Goal: Task Accomplishment & Management: Use online tool/utility

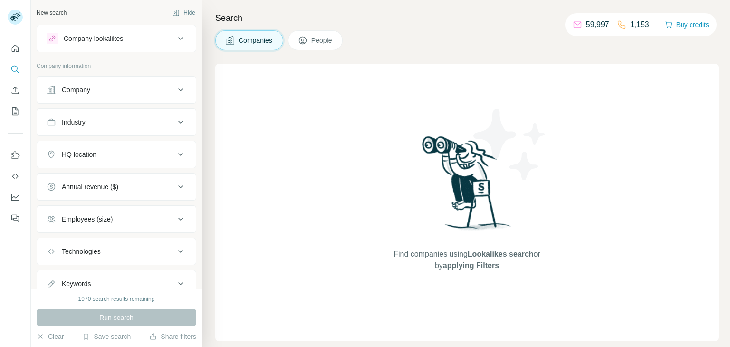
click at [116, 97] on button "Company" at bounding box center [116, 89] width 159 height 23
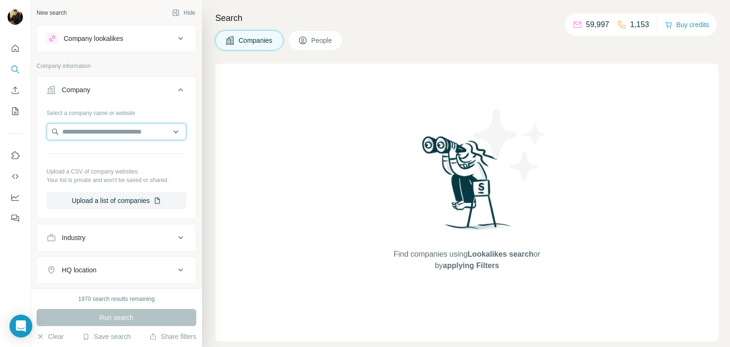
click at [86, 128] on input "text" at bounding box center [117, 131] width 140 height 17
paste input "********"
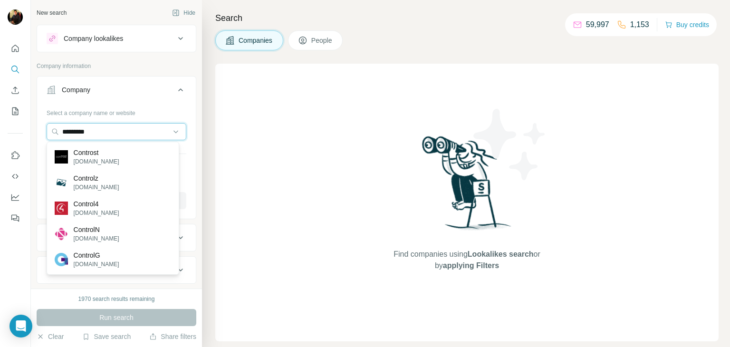
drag, startPoint x: 124, startPoint y: 127, endPoint x: 11, endPoint y: 144, distance: 113.4
click at [11, 144] on div "New search Hide Company lookalikes Company information Company Select a company…" at bounding box center [365, 173] width 730 height 347
paste input "**********"
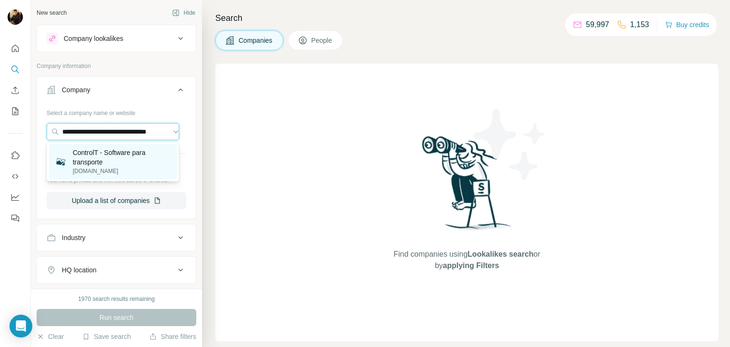
type input "**********"
click at [135, 168] on p "[DOMAIN_NAME]" at bounding box center [122, 171] width 98 height 9
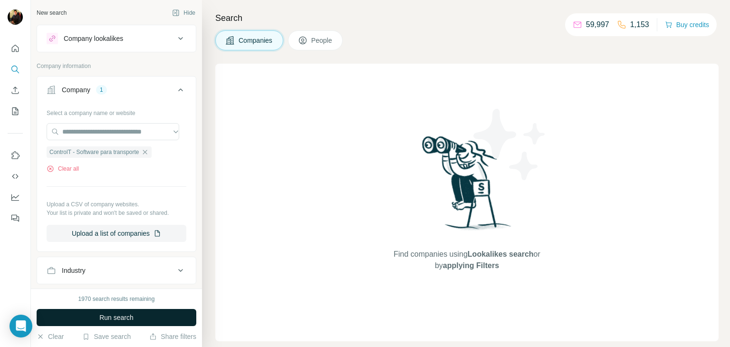
click at [109, 317] on span "Run search" at bounding box center [116, 318] width 34 height 10
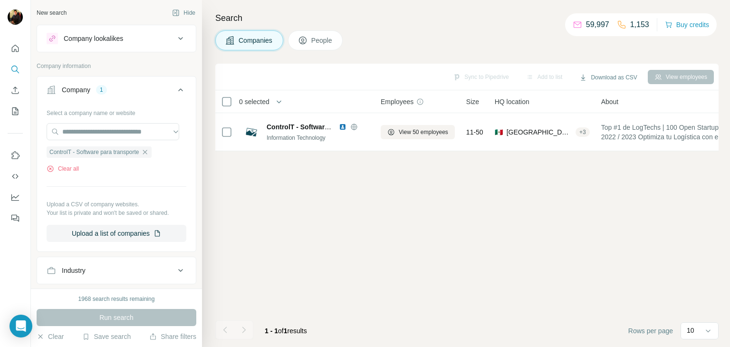
click at [325, 37] on span "People" at bounding box center [322, 41] width 22 height 10
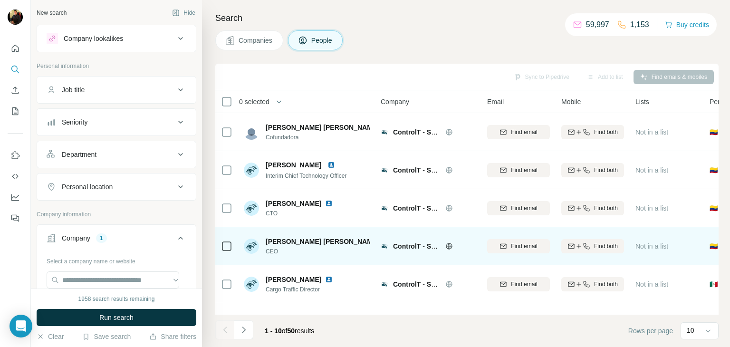
click at [383, 240] on img at bounding box center [387, 242] width 8 height 8
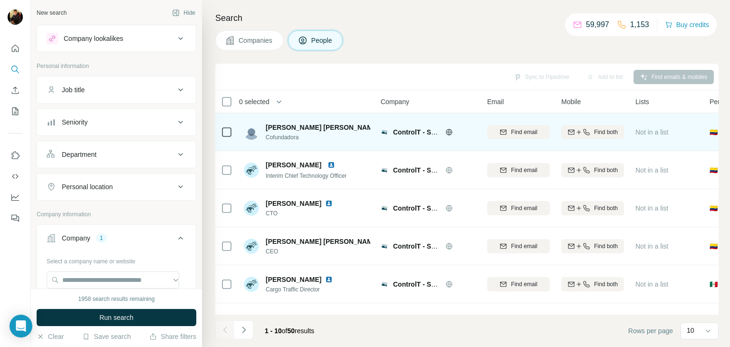
click at [383, 127] on img at bounding box center [387, 128] width 8 height 8
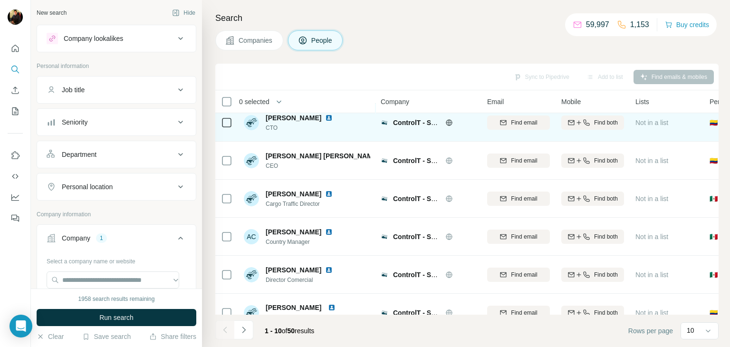
scroll to position [86, 0]
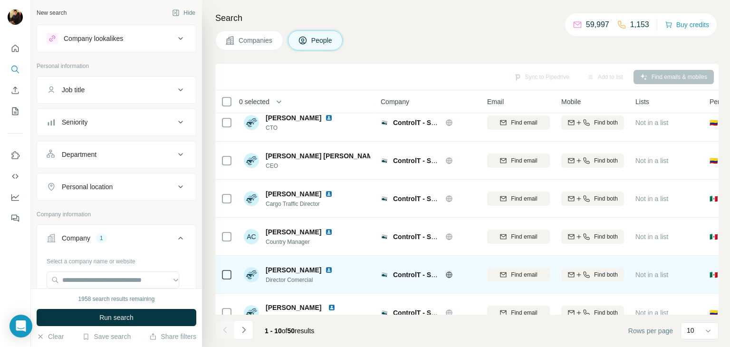
click at [325, 266] on img at bounding box center [329, 270] width 8 height 8
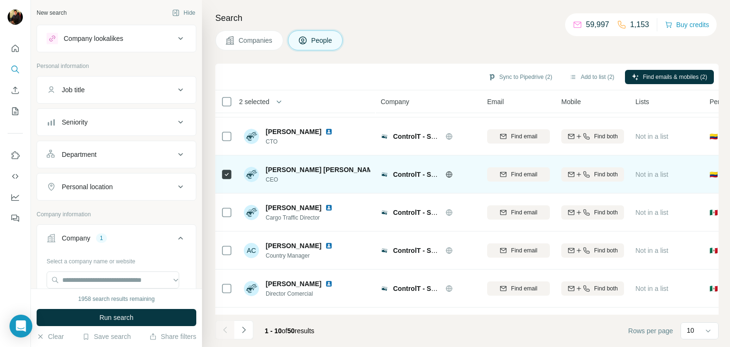
scroll to position [73, 0]
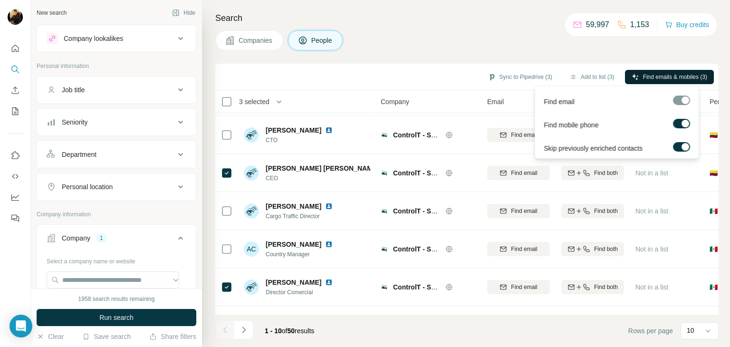
click at [666, 74] on span "Find emails & mobiles (3)" at bounding box center [675, 77] width 64 height 9
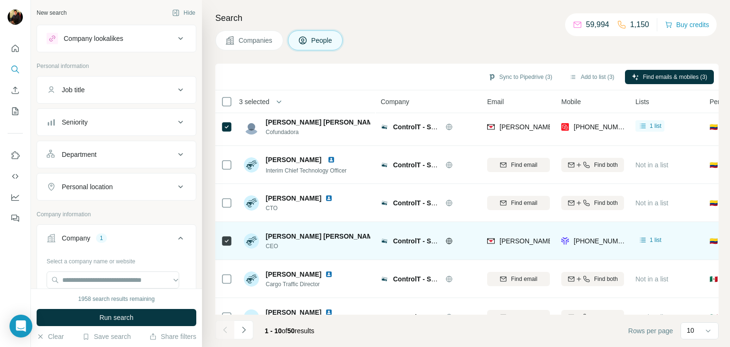
scroll to position [0, 0]
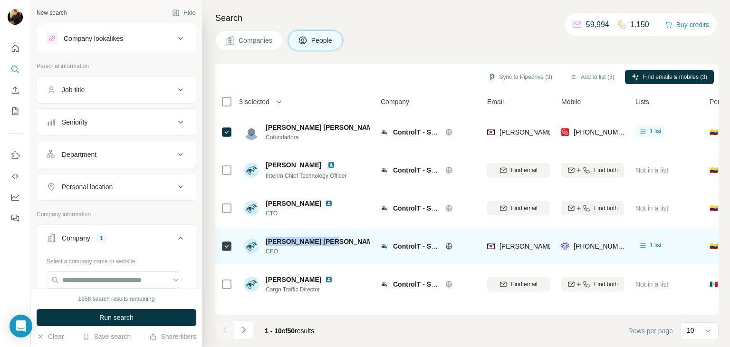
drag, startPoint x: 323, startPoint y: 240, endPoint x: 263, endPoint y: 240, distance: 60.4
click at [263, 240] on div "[PERSON_NAME] [PERSON_NAME] CEO" at bounding box center [307, 246] width 126 height 19
copy span "[PERSON_NAME] [PERSON_NAME]"
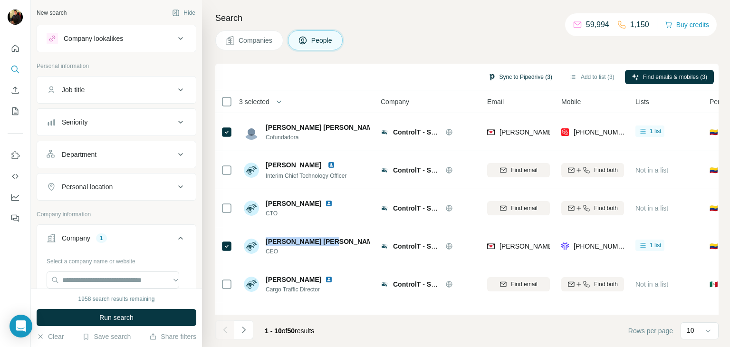
click at [523, 71] on button "Sync to Pipedrive (3)" at bounding box center [519, 77] width 77 height 14
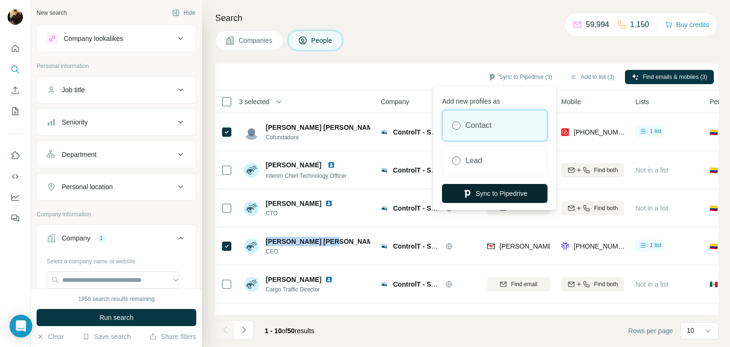
click at [479, 198] on button "Sync to Pipedrive" at bounding box center [495, 193] width 106 height 19
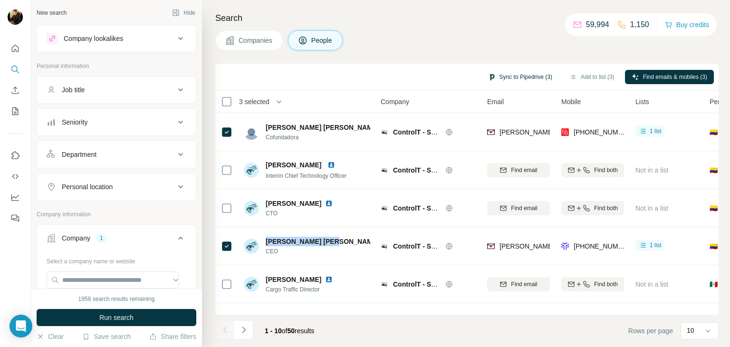
click at [530, 80] on button "Sync to Pipedrive (3)" at bounding box center [519, 77] width 77 height 14
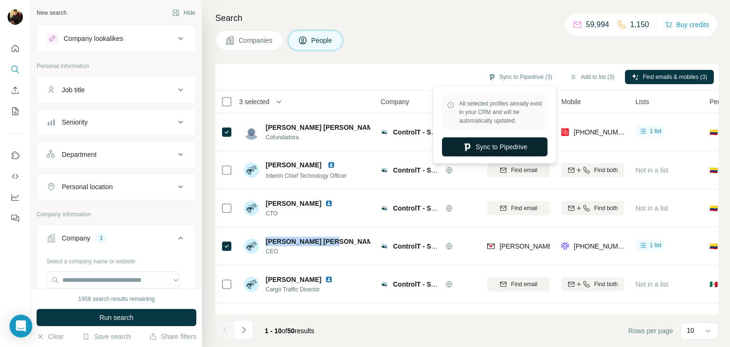
click at [511, 146] on button "Sync to Pipedrive" at bounding box center [495, 146] width 106 height 19
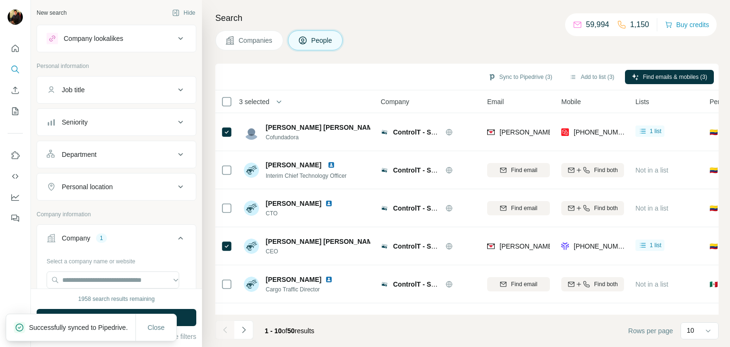
click at [378, 60] on div "Search Companies People Sync to Pipedrive (3) Add to list (3) Find emails & mob…" at bounding box center [466, 173] width 528 height 347
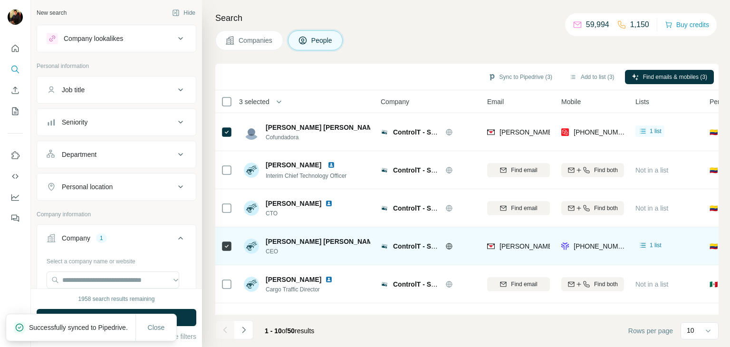
click at [323, 239] on div "[PERSON_NAME] [PERSON_NAME]" at bounding box center [318, 242] width 105 height 10
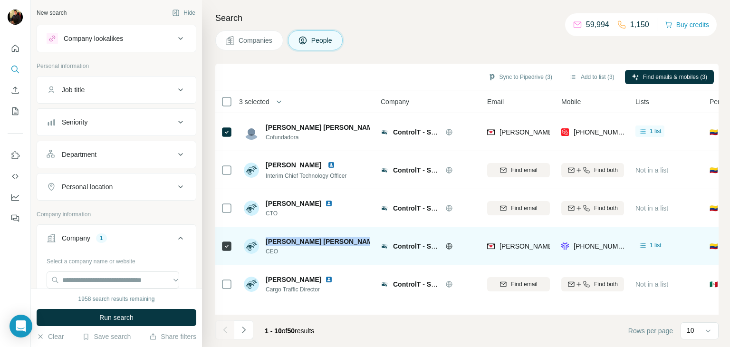
drag, startPoint x: 323, startPoint y: 239, endPoint x: 269, endPoint y: 244, distance: 54.0
click at [269, 244] on div "[PERSON_NAME] [PERSON_NAME]" at bounding box center [318, 242] width 105 height 10
copy span "[PERSON_NAME] [PERSON_NAME]"
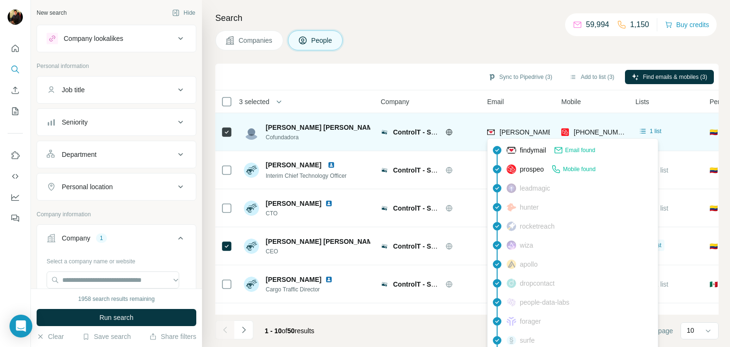
click at [527, 132] on span "[PERSON_NAME][EMAIL_ADDRESS][DOMAIN_NAME]" at bounding box center [582, 132] width 167 height 8
copy span "[PERSON_NAME][EMAIL_ADDRESS][DOMAIN_NAME]"
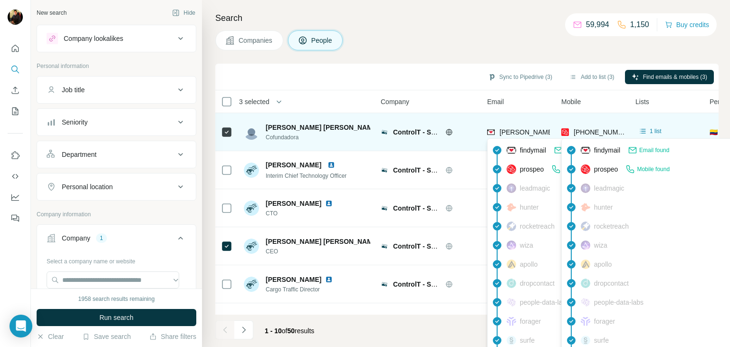
click at [592, 130] on span "[PHONE_NUMBER]" at bounding box center [604, 132] width 60 height 8
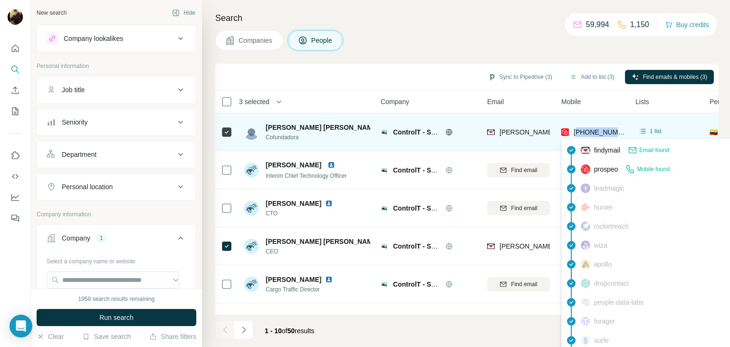
click at [592, 130] on span "[PHONE_NUMBER]" at bounding box center [604, 132] width 60 height 8
copy tr "[PHONE_NUMBER]"
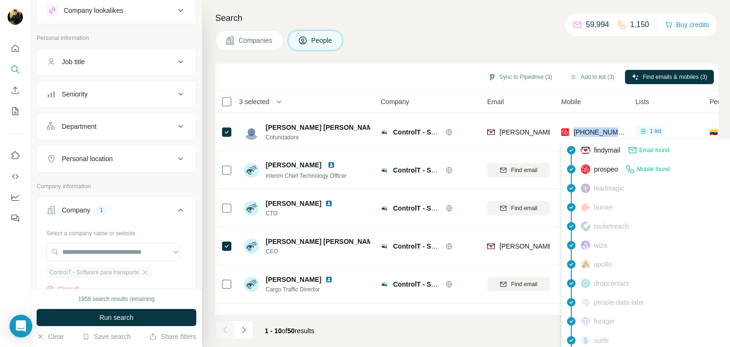
scroll to position [29, 0]
click at [149, 273] on icon "button" at bounding box center [145, 272] width 8 height 8
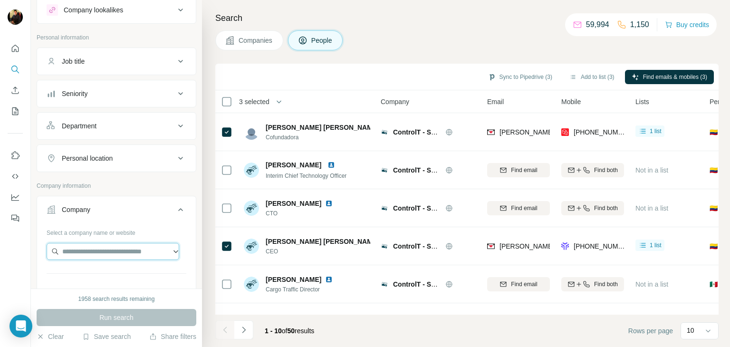
click at [116, 249] on input "text" at bounding box center [113, 251] width 133 height 17
paste input "**********"
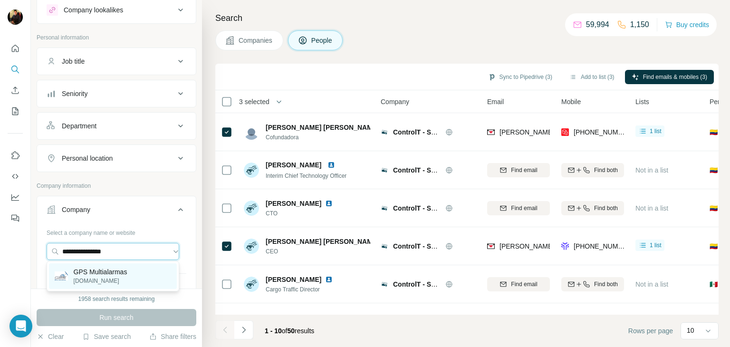
type input "**********"
click at [100, 270] on p "GPS Multialarmas" at bounding box center [101, 272] width 54 height 10
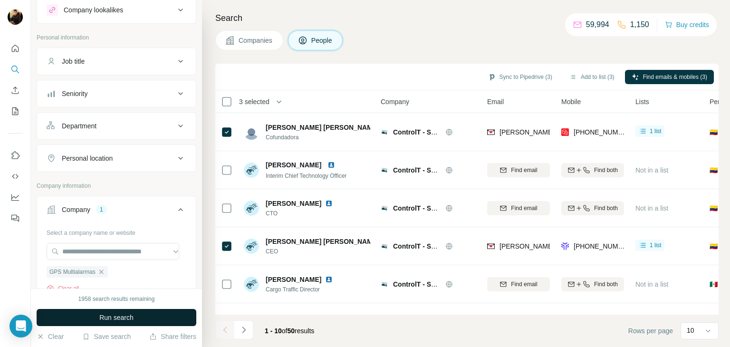
click at [91, 312] on button "Run search" at bounding box center [117, 317] width 160 height 17
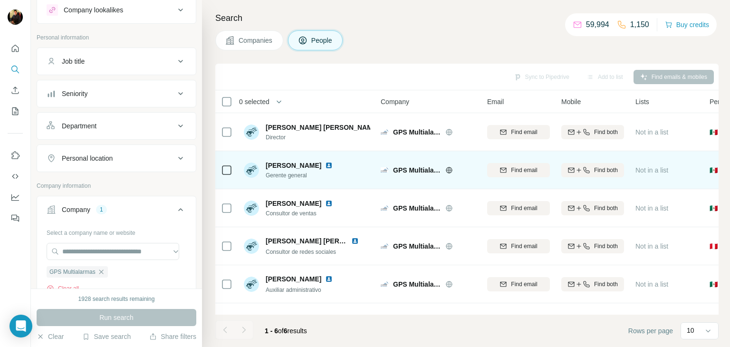
click at [325, 164] on img at bounding box center [329, 166] width 8 height 8
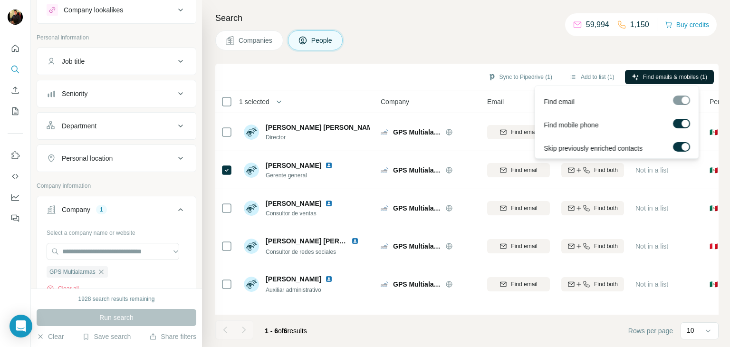
click at [643, 75] on span "Find emails & mobiles (1)" at bounding box center [675, 77] width 64 height 9
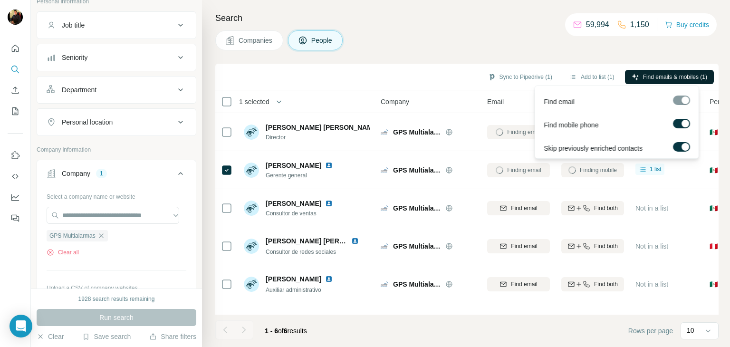
scroll to position [71, 0]
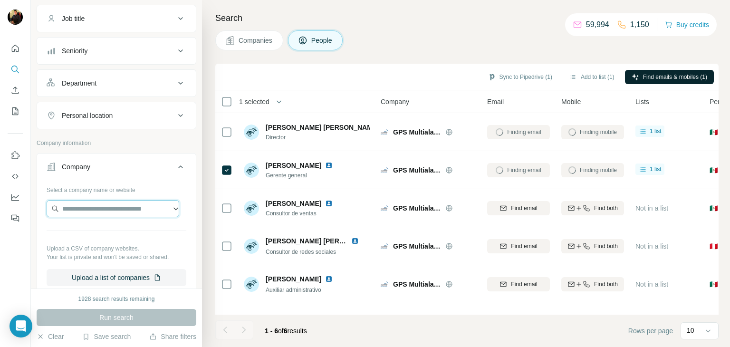
click at [91, 209] on input "text" at bounding box center [113, 208] width 133 height 17
paste input "**********"
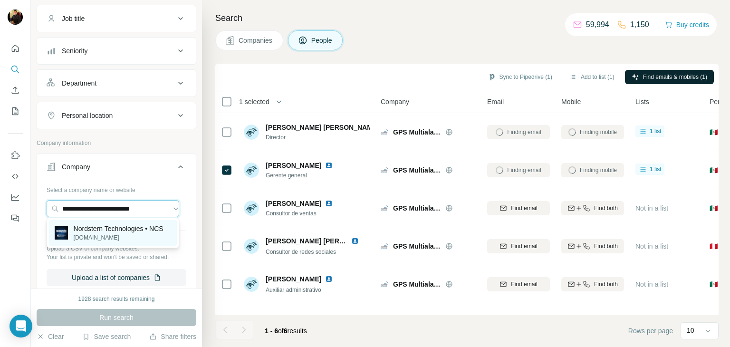
type input "**********"
click at [110, 227] on p "Nordstern Technologies • NCS" at bounding box center [119, 229] width 90 height 10
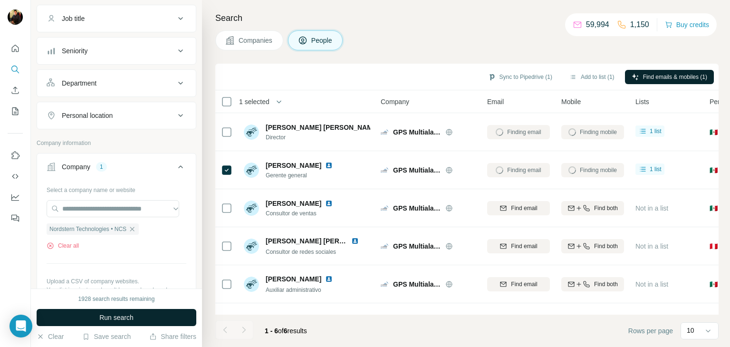
click at [107, 314] on span "Run search" at bounding box center [116, 318] width 34 height 10
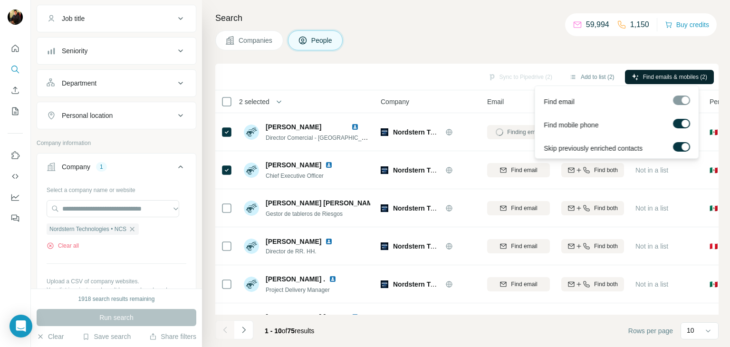
click at [652, 71] on button "Find emails & mobiles (2)" at bounding box center [669, 77] width 89 height 14
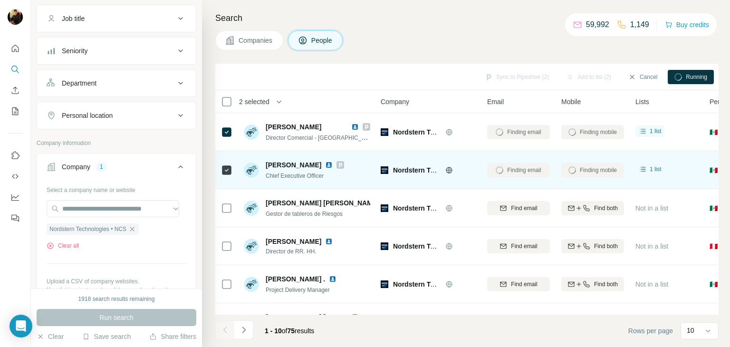
click at [325, 162] on img at bounding box center [329, 165] width 8 height 8
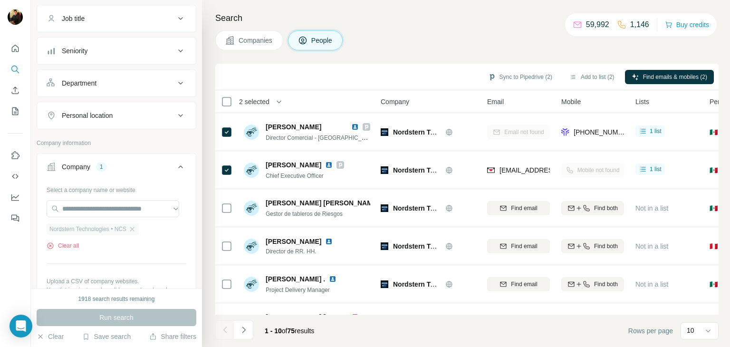
click at [126, 226] on span "Nordstern Technologies • NCS" at bounding box center [87, 229] width 77 height 9
click at [135, 229] on icon "button" at bounding box center [132, 229] width 8 height 8
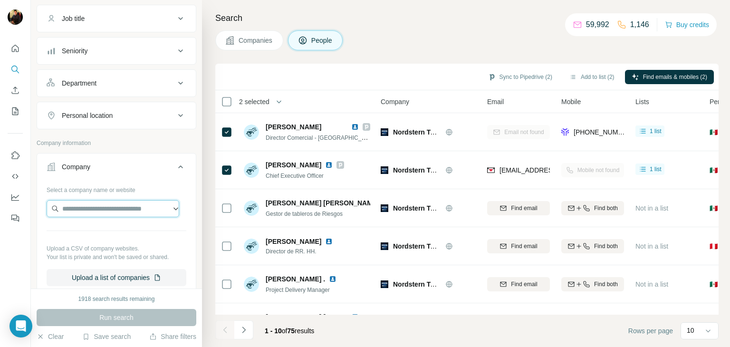
click at [121, 211] on input "text" at bounding box center [113, 208] width 133 height 17
paste input "****"
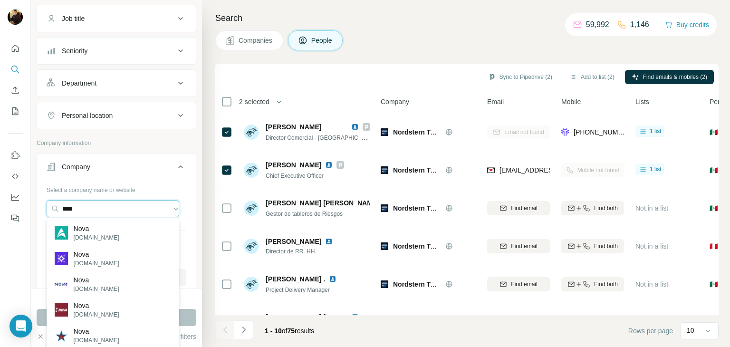
drag, startPoint x: 151, startPoint y: 208, endPoint x: 0, endPoint y: 224, distance: 152.0
click at [0, 224] on div "New search Hide Company lookalikes Personal information Job title Seniority Dep…" at bounding box center [365, 173] width 730 height 347
paste input "**********"
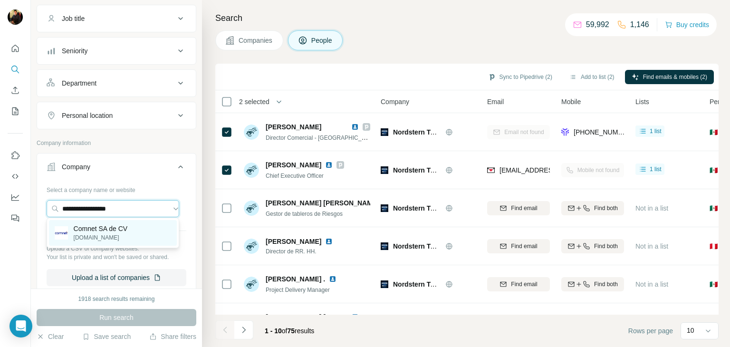
type input "**********"
click at [106, 236] on p "[DOMAIN_NAME]" at bounding box center [101, 237] width 54 height 9
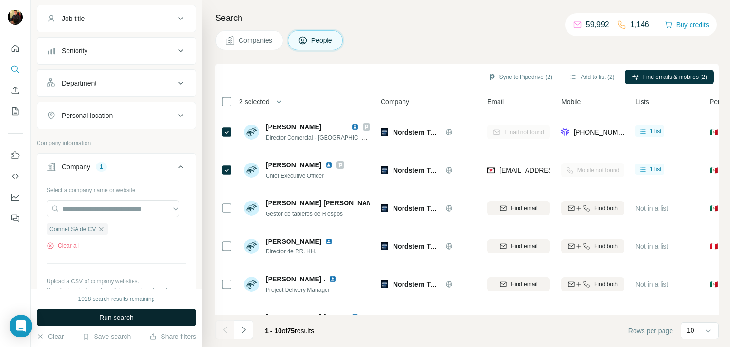
click at [122, 317] on span "Run search" at bounding box center [116, 318] width 34 height 10
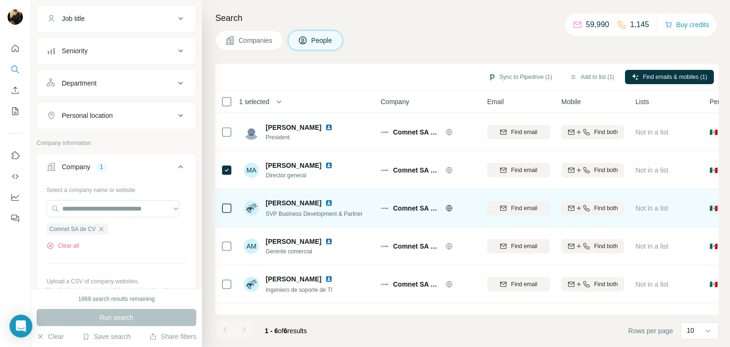
click at [226, 213] on icon at bounding box center [226, 207] width 11 height 11
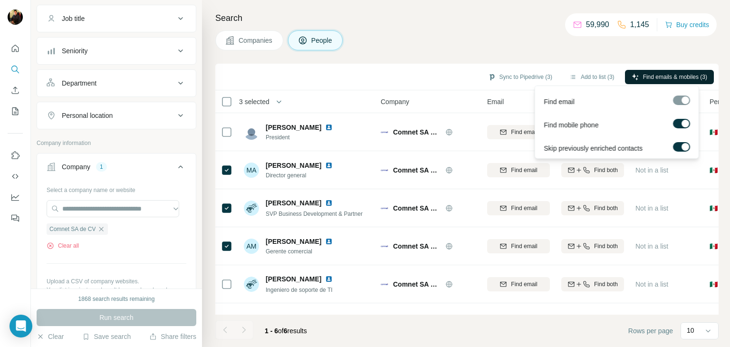
click at [643, 73] on span "Find emails & mobiles (3)" at bounding box center [675, 77] width 64 height 9
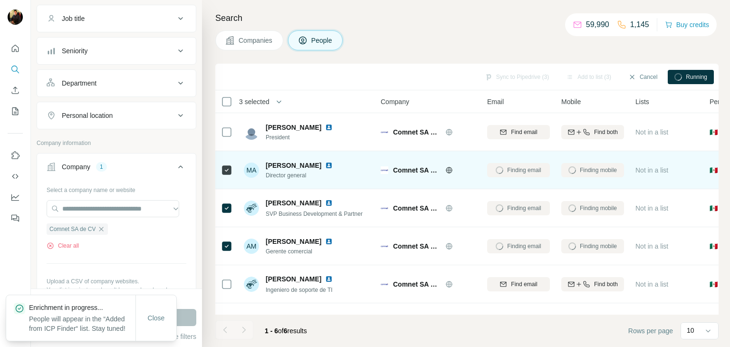
click at [325, 163] on img at bounding box center [329, 166] width 8 height 8
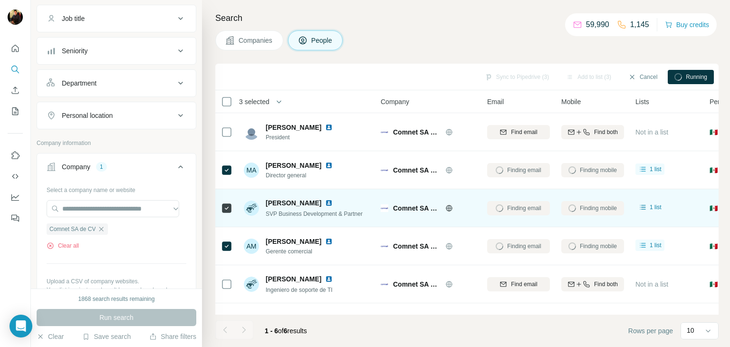
click at [325, 201] on img at bounding box center [329, 203] width 8 height 8
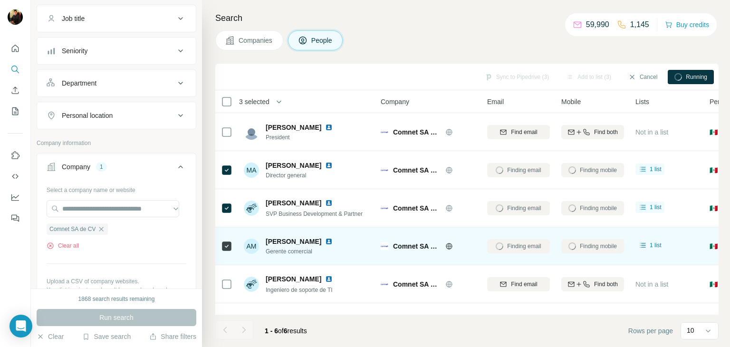
click at [325, 240] on img at bounding box center [329, 242] width 8 height 8
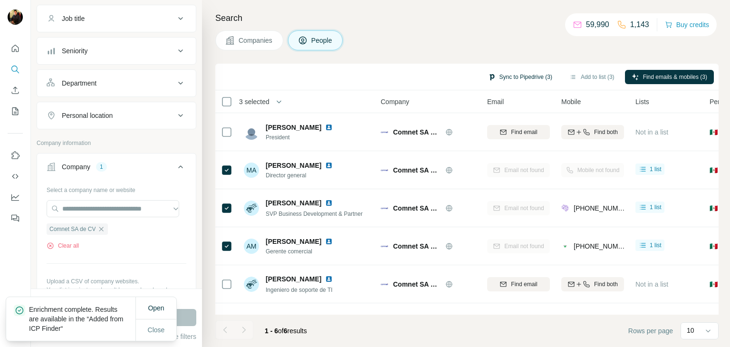
click at [523, 72] on button "Sync to Pipedrive (3)" at bounding box center [519, 77] width 77 height 14
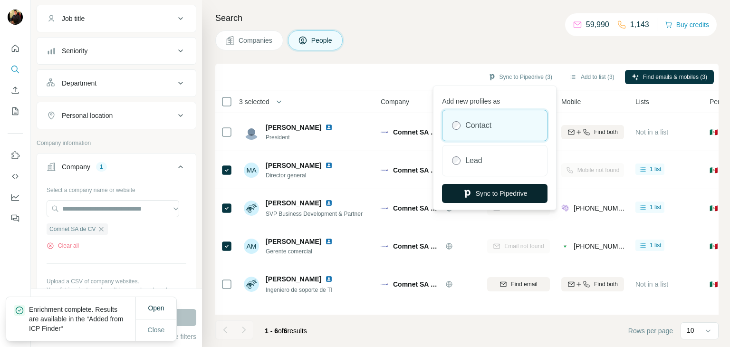
click at [508, 192] on button "Sync to Pipedrive" at bounding box center [495, 193] width 106 height 19
